Goal: Task Accomplishment & Management: Use online tool/utility

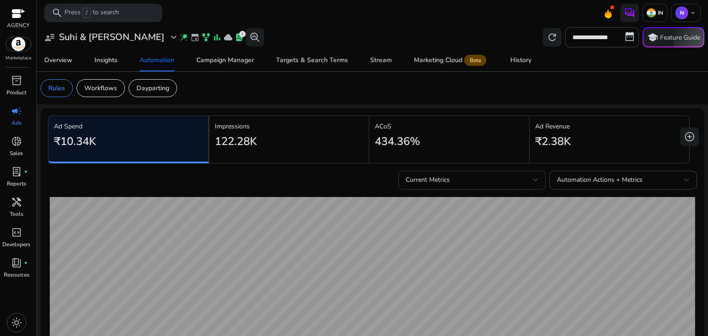
click at [522, 183] on div "Current Metrics" at bounding box center [469, 180] width 127 height 10
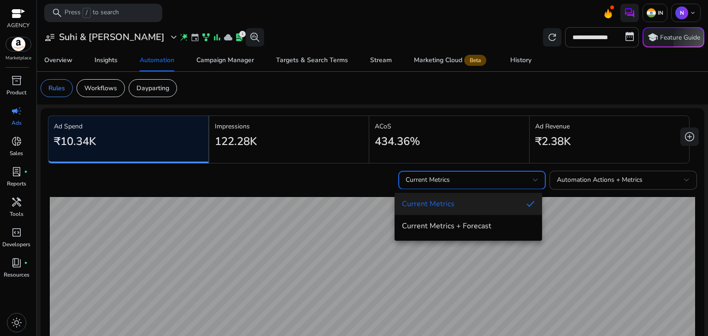
click at [535, 183] on div at bounding box center [354, 168] width 708 height 336
